Goal: Browse casually: Explore the website without a specific task or goal

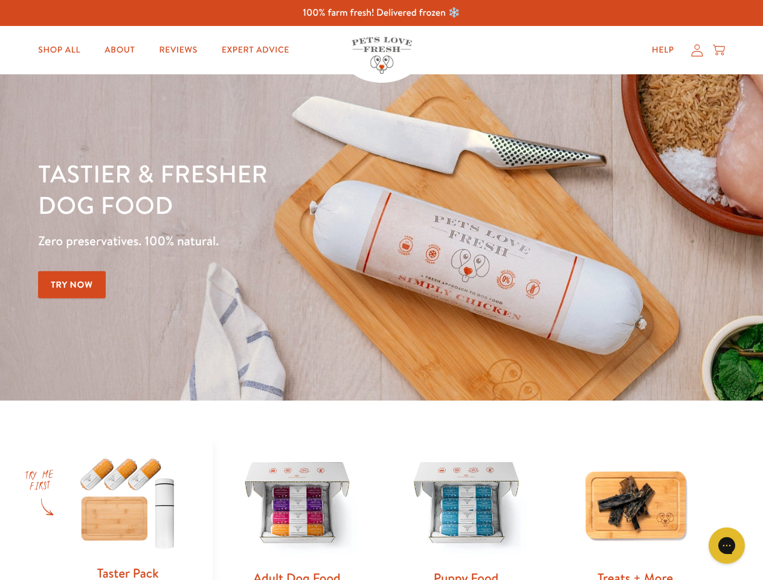
click at [381, 290] on div "Tastier & fresher dog food Zero preservatives. 100% natural. Try Now" at bounding box center [267, 238] width 458 height 160
click at [727, 546] on icon "Gorgias live chat" at bounding box center [726, 545] width 11 height 11
